Goal: Transaction & Acquisition: Purchase product/service

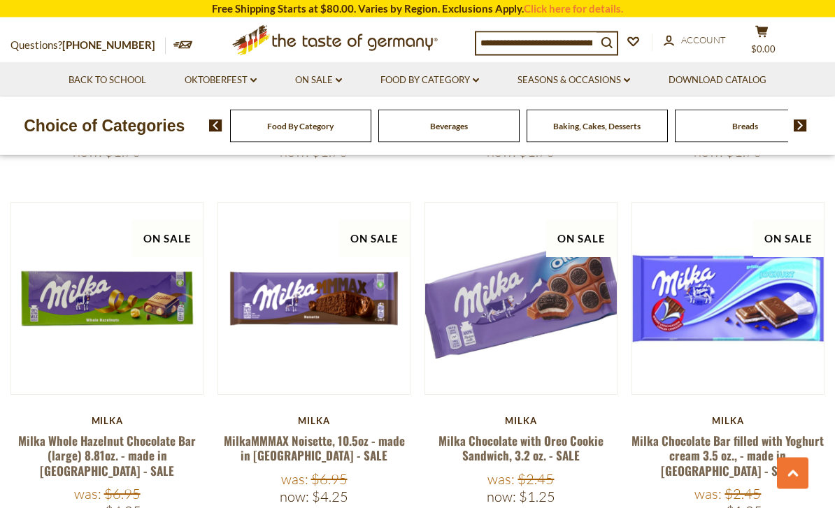
scroll to position [1784, 0]
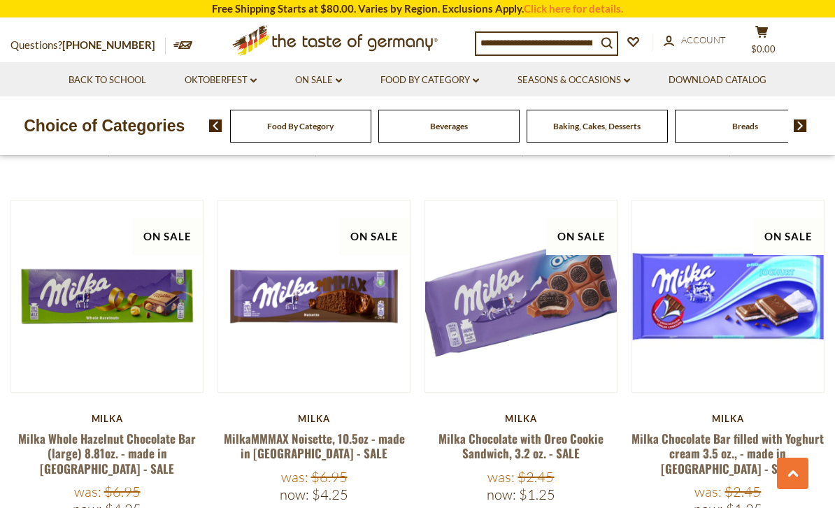
click at [573, 430] on link "Milka Chocolate with Oreo Cookie Sandwich, 3.2 oz. - SALE" at bounding box center [520, 446] width 165 height 32
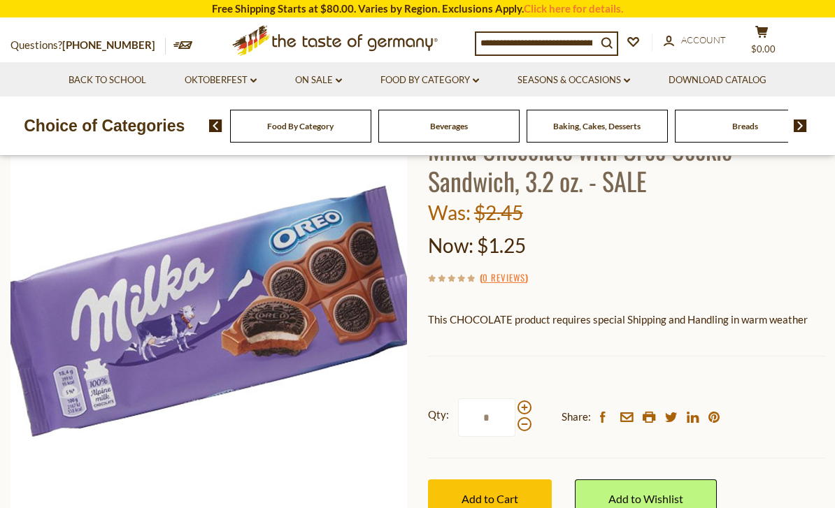
scroll to position [133, 0]
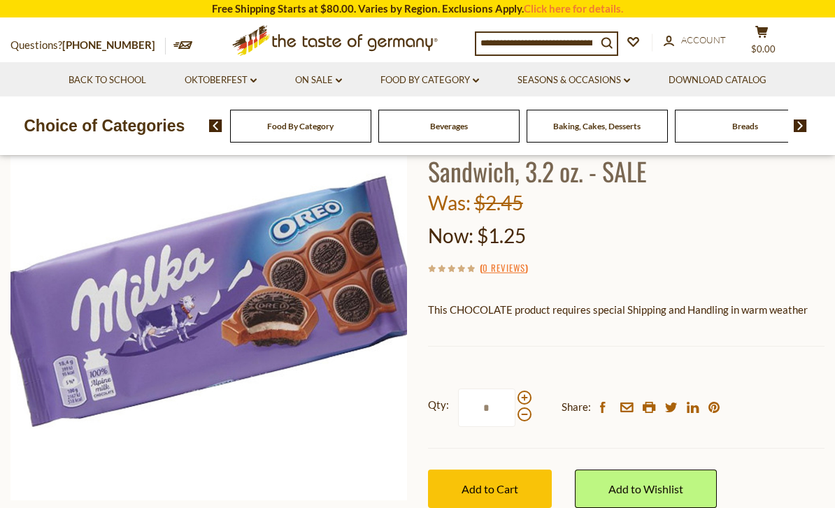
click at [518, 394] on span at bounding box center [524, 398] width 14 height 14
click at [515, 394] on input "*" at bounding box center [486, 408] width 57 height 38
type input "*"
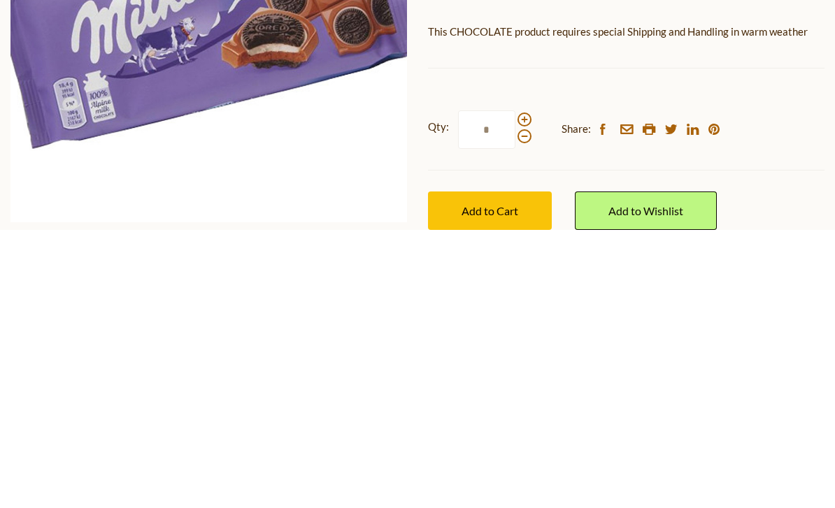
type input "*"
click at [489, 470] on button "Add to Cart" at bounding box center [490, 489] width 124 height 38
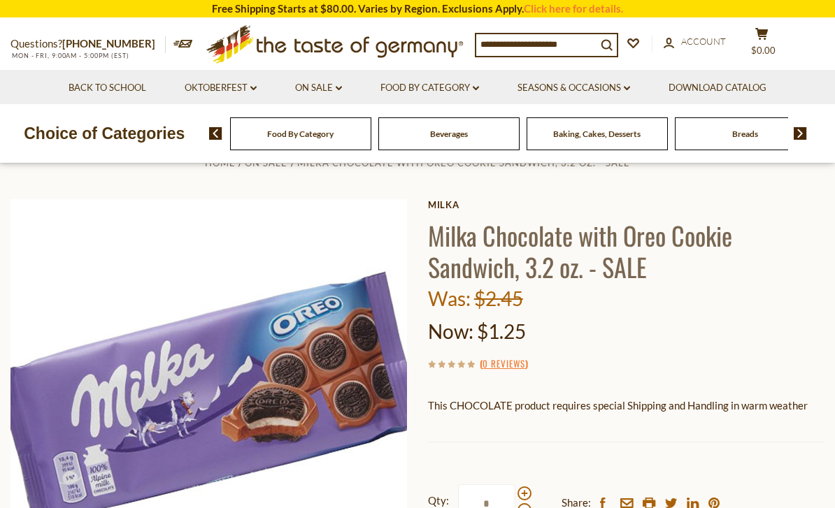
scroll to position [29, 0]
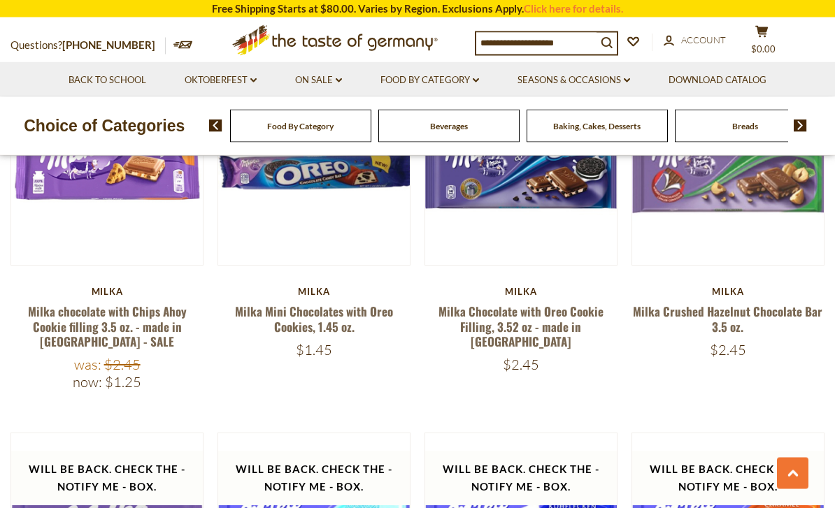
scroll to position [2219, 0]
